Goal: Task Accomplishment & Management: Use online tool/utility

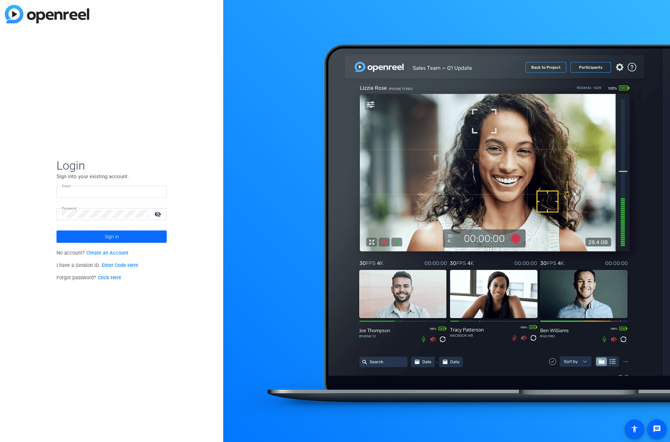
type input "[PERSON_NAME][EMAIL_ADDRESS][DOMAIN_NAME]"
click at [109, 238] on span "Sign in" at bounding box center [112, 236] width 14 height 17
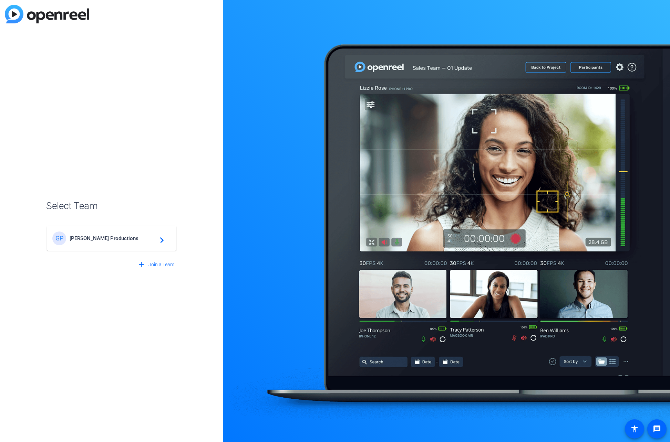
click at [104, 236] on span "[PERSON_NAME] Productions" at bounding box center [113, 239] width 86 height 6
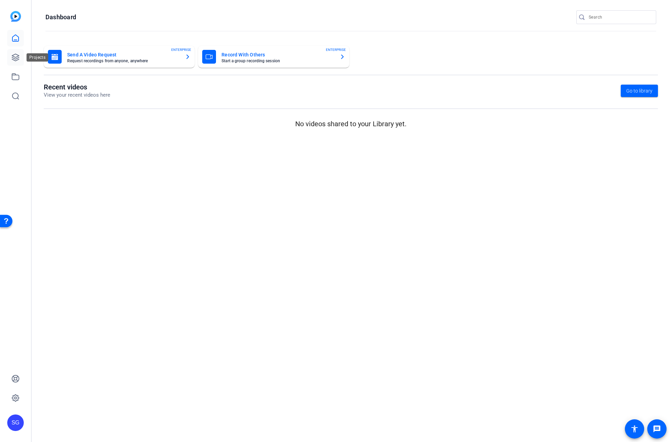
click at [14, 58] on icon at bounding box center [15, 57] width 8 height 8
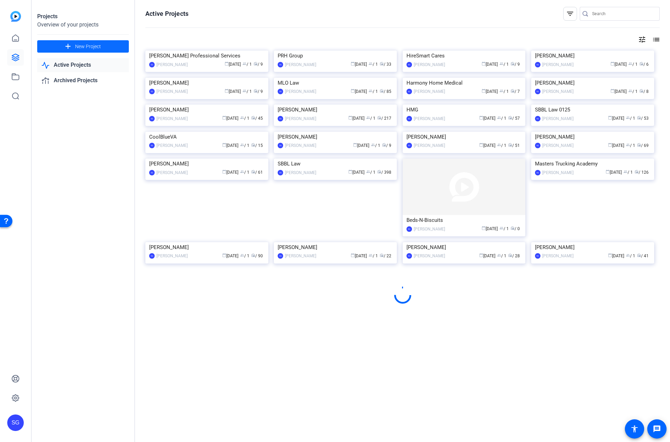
click at [90, 48] on span "New Project" at bounding box center [88, 46] width 26 height 7
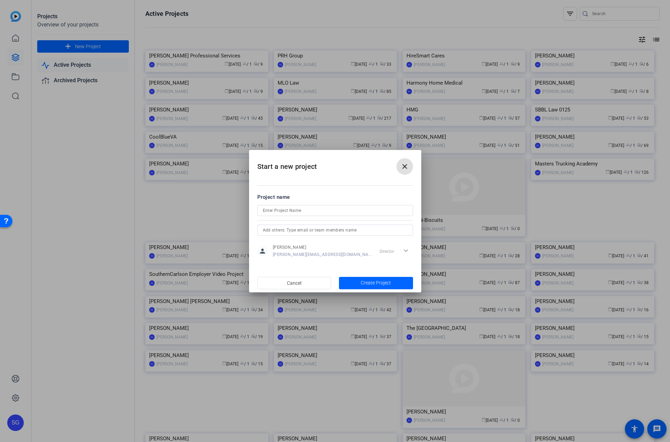
click at [286, 209] on input at bounding box center [335, 211] width 145 height 8
type input "[PERSON_NAME]"
click at [376, 282] on span "Create Project" at bounding box center [376, 283] width 30 height 7
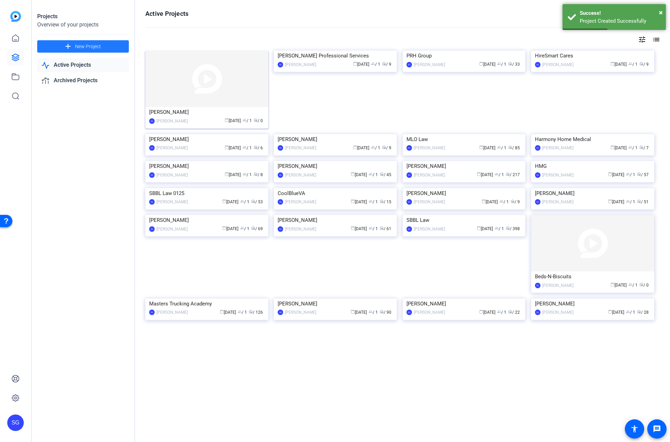
click at [225, 82] on img at bounding box center [206, 79] width 123 height 56
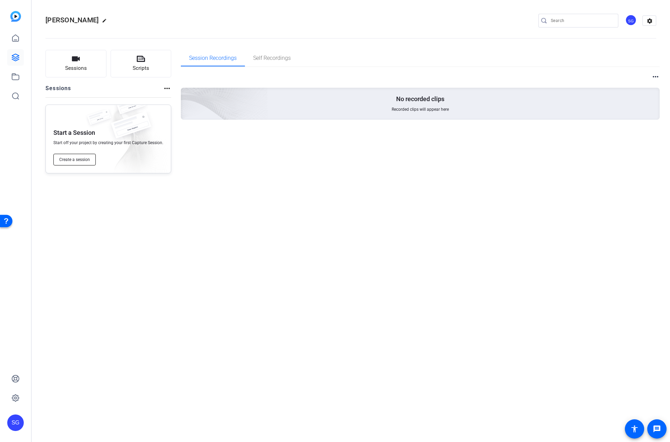
click at [74, 162] on span "Create a session" at bounding box center [74, 160] width 31 height 6
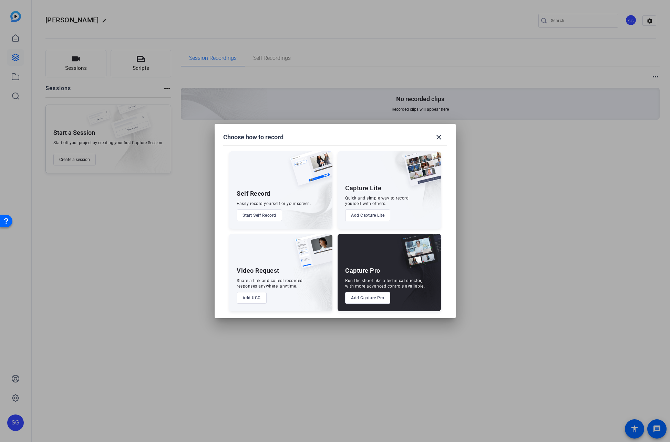
click at [354, 296] on button "Add Capture Pro" at bounding box center [367, 298] width 45 height 12
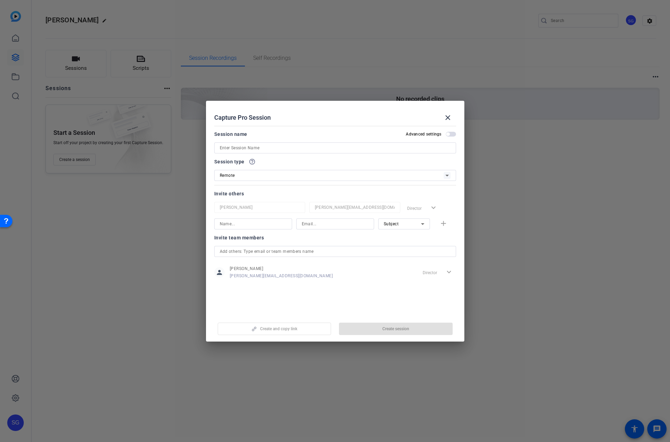
click at [261, 147] on input at bounding box center [335, 148] width 231 height 8
type input "Holistic Home Care Services Video"
click at [370, 331] on span "button" at bounding box center [396, 329] width 114 height 17
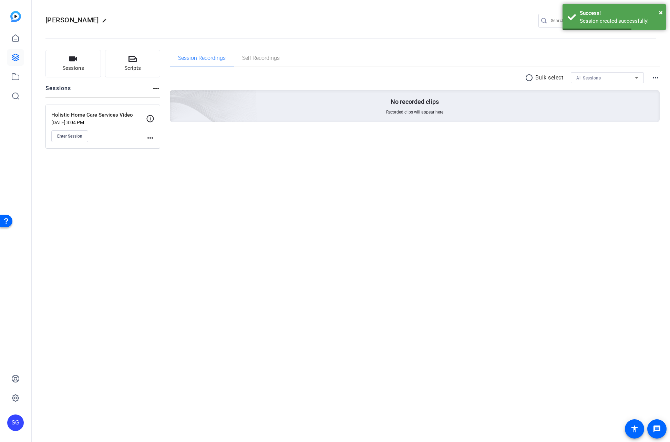
click at [149, 138] on mat-icon "more_horiz" at bounding box center [150, 138] width 8 height 8
click at [156, 147] on span "Edit Session" at bounding box center [167, 148] width 31 height 8
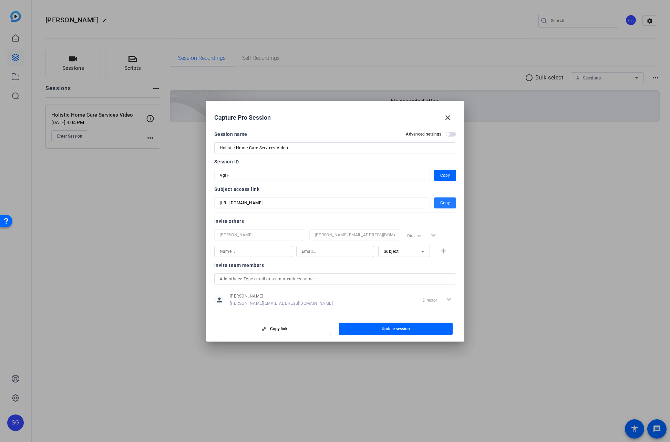
click at [443, 201] on span "Copy" at bounding box center [445, 203] width 10 height 8
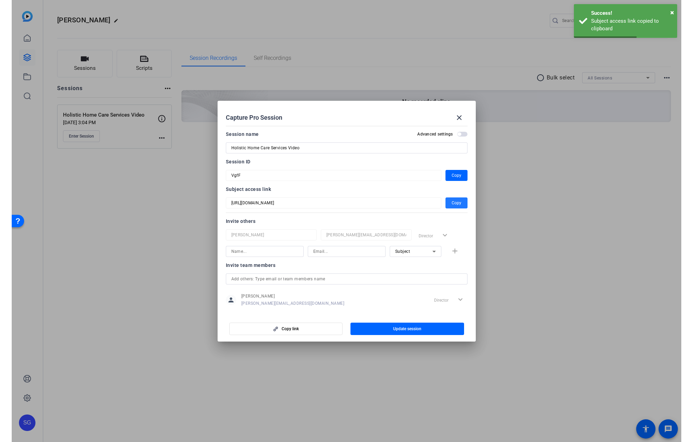
scroll to position [9, 0]
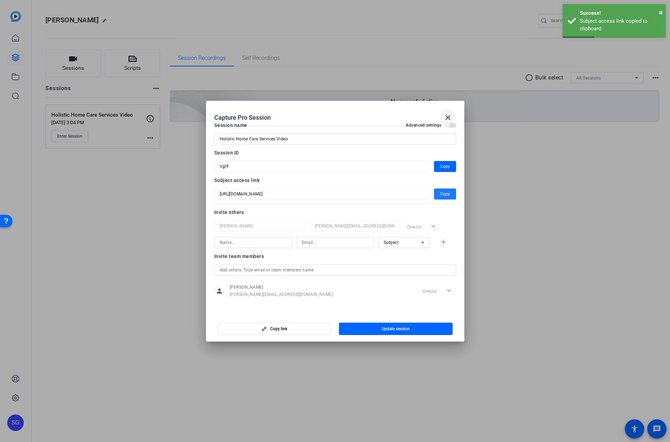
click at [449, 116] on mat-icon "close" at bounding box center [447, 118] width 8 height 8
